Goal: Task Accomplishment & Management: Manage account settings

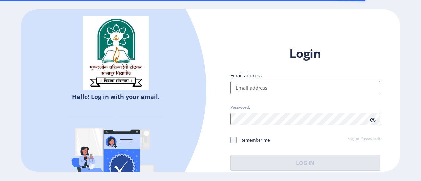
click at [259, 86] on input "Email address:" at bounding box center [305, 87] width 150 height 13
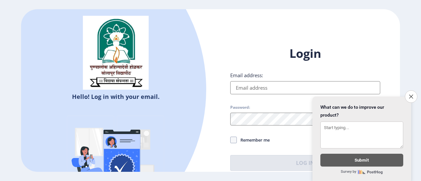
click at [276, 104] on div "Login Email address: Password: Remember me Forgot Password? Log In" at bounding box center [305, 108] width 150 height 125
click at [406, 90] on button "Close survey" at bounding box center [411, 97] width 14 height 14
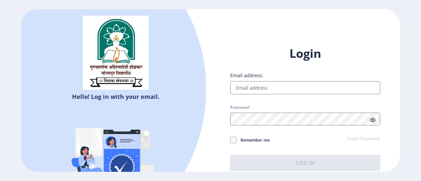
click at [348, 85] on input "Email address:" at bounding box center [305, 87] width 150 height 13
click at [295, 88] on input "Email address:" at bounding box center [305, 87] width 150 height 13
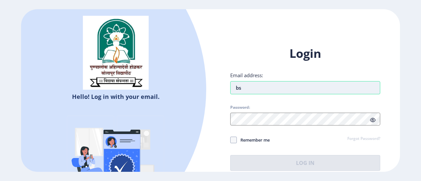
type input "b"
click at [289, 92] on input "Email address:" at bounding box center [305, 87] width 150 height 13
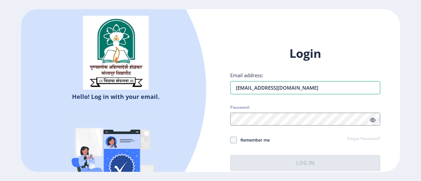
type input "[EMAIL_ADDRESS][DOMAIN_NAME]"
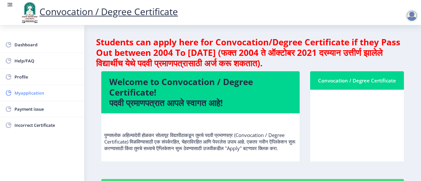
click at [53, 94] on span "Myapplication" at bounding box center [46, 93] width 64 height 8
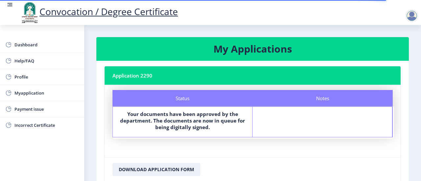
click at [321, 117] on div "Notes" at bounding box center [323, 122] width 140 height 30
click at [28, 76] on span "Profile" at bounding box center [46, 77] width 64 height 8
select select
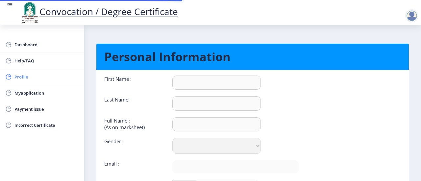
type input "[PERSON_NAME]"
type input "Mudgule"
type input "Mudgule [PERSON_NAME]"
select select "[DEMOGRAPHIC_DATA]"
type input "[EMAIL_ADDRESS][DOMAIN_NAME]"
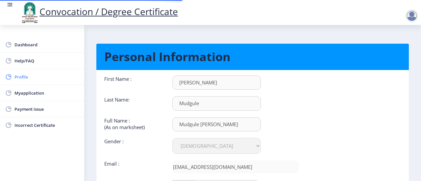
type input "[PHONE_NUMBER]"
drag, startPoint x: 421, startPoint y: 3, endPoint x: 421, endPoint y: 28, distance: 25.0
click at [421, 28] on div "Convocation / Degree Certificate Dashboard Help/FAQ Profile Myapplication Payme…" at bounding box center [210, 90] width 421 height 181
click at [372, 75] on nb-card-body "First Name : [PERSON_NAME] Last Name: [PERSON_NAME] Full Name : (As on markshee…" at bounding box center [252, 144] width 322 height 149
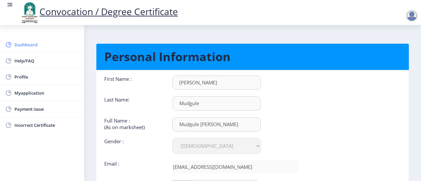
click at [24, 44] on span "Dashboard" at bounding box center [46, 45] width 64 height 8
